Goal: Navigation & Orientation: Find specific page/section

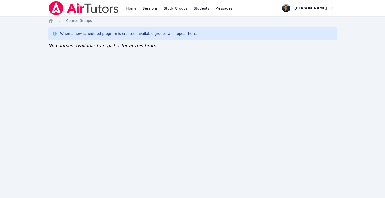
click at [129, 9] on link "Home" at bounding box center [131, 8] width 12 height 16
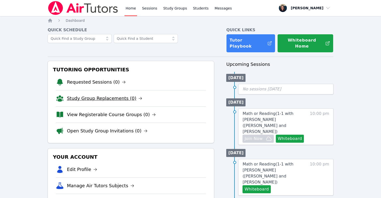
click at [114, 95] on link "Study Group Replacements (0)" at bounding box center [104, 98] width 75 height 7
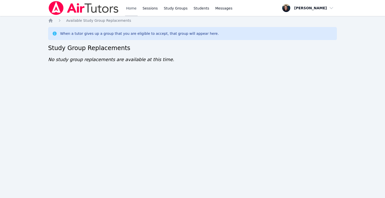
click at [135, 7] on link "Home" at bounding box center [131, 8] width 12 height 16
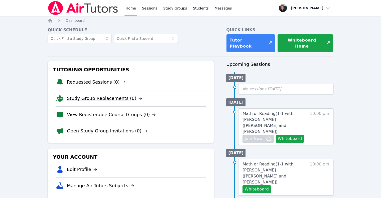
click at [85, 95] on link "Study Group Replacements (0)" at bounding box center [104, 98] width 75 height 7
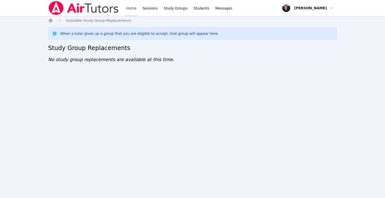
click at [133, 10] on link "Home" at bounding box center [131, 8] width 12 height 16
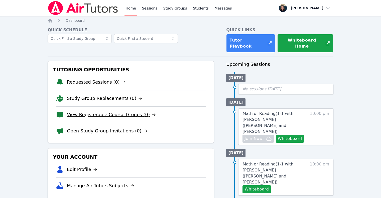
click at [92, 111] on link "View Registerable Course Groups (0)" at bounding box center [111, 114] width 89 height 7
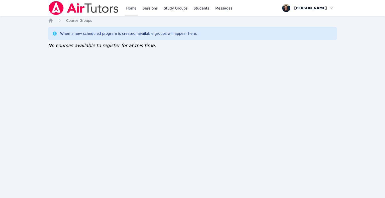
click at [132, 9] on link "Home" at bounding box center [131, 8] width 12 height 16
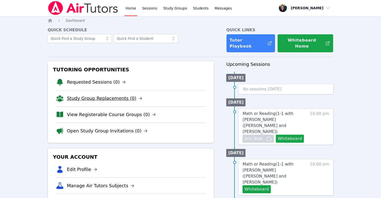
click at [104, 95] on link "Study Group Replacements (0)" at bounding box center [104, 98] width 75 height 7
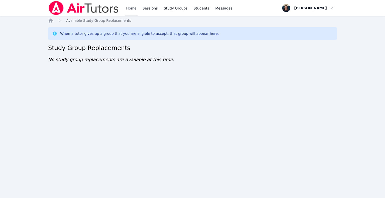
click at [133, 10] on link "Home" at bounding box center [131, 8] width 12 height 16
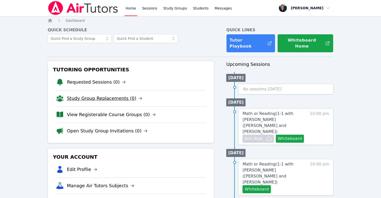
click at [85, 96] on link "Study Group Replacements (0)" at bounding box center [104, 98] width 75 height 7
